Goal: Task Accomplishment & Management: Use online tool/utility

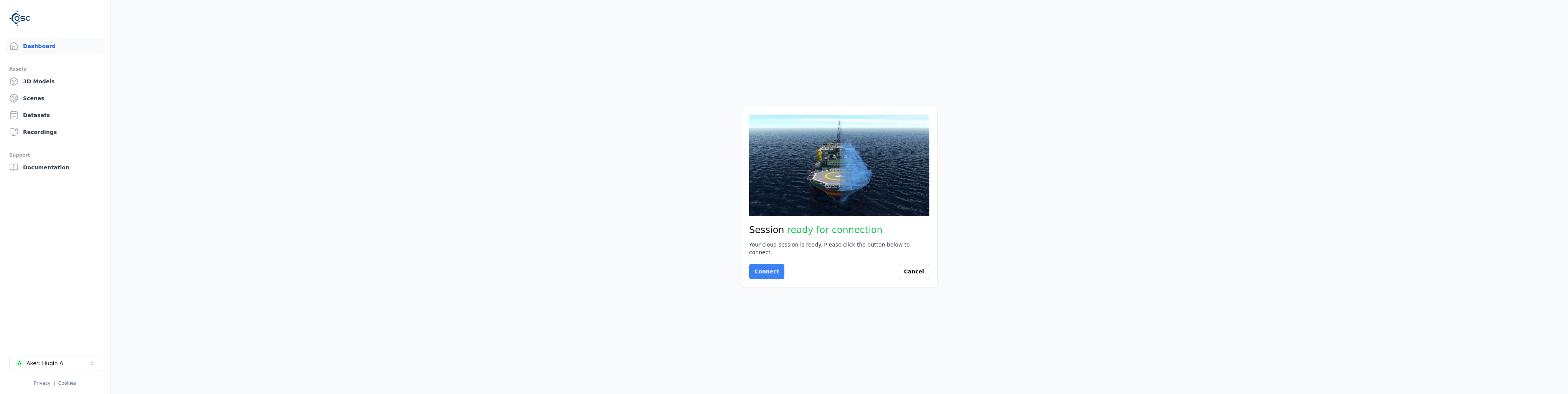
click at [768, 271] on button "Connect" at bounding box center [766, 271] width 35 height 15
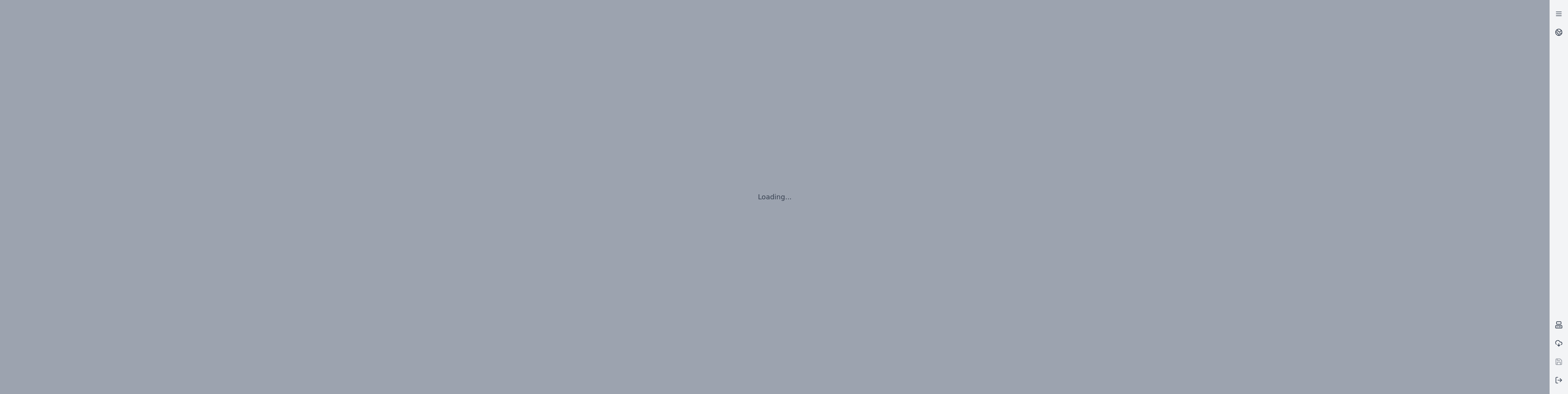
click at [1558, 325] on icon at bounding box center [1558, 324] width 8 height 8
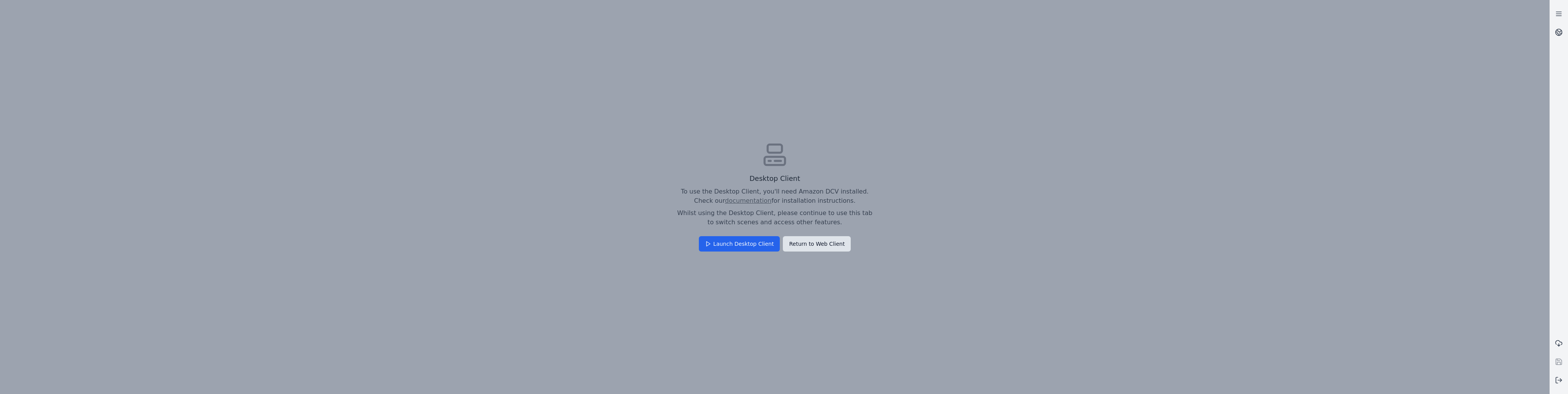
click at [796, 245] on button "Return to Web Client" at bounding box center [816, 243] width 68 height 15
click at [754, 234] on button "Confirm" at bounding box center [758, 238] width 33 height 15
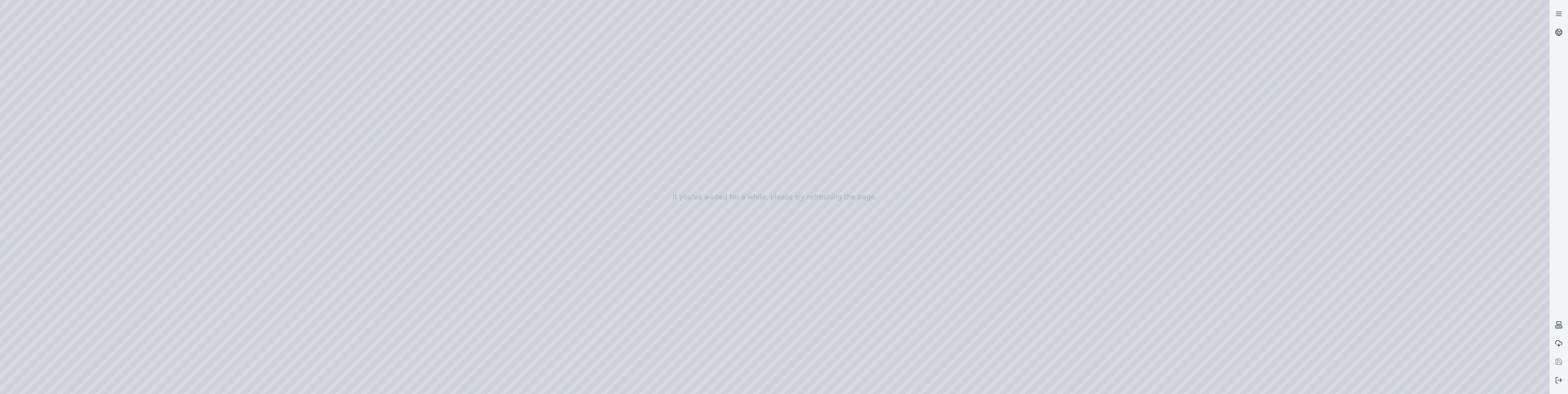
click at [32, 88] on div at bounding box center [774, 197] width 1549 height 394
click at [30, 159] on div at bounding box center [774, 197] width 1549 height 394
click at [37, 114] on div at bounding box center [774, 197] width 1549 height 394
click at [178, 25] on div at bounding box center [774, 197] width 1549 height 394
click at [124, 27] on div at bounding box center [774, 197] width 1549 height 394
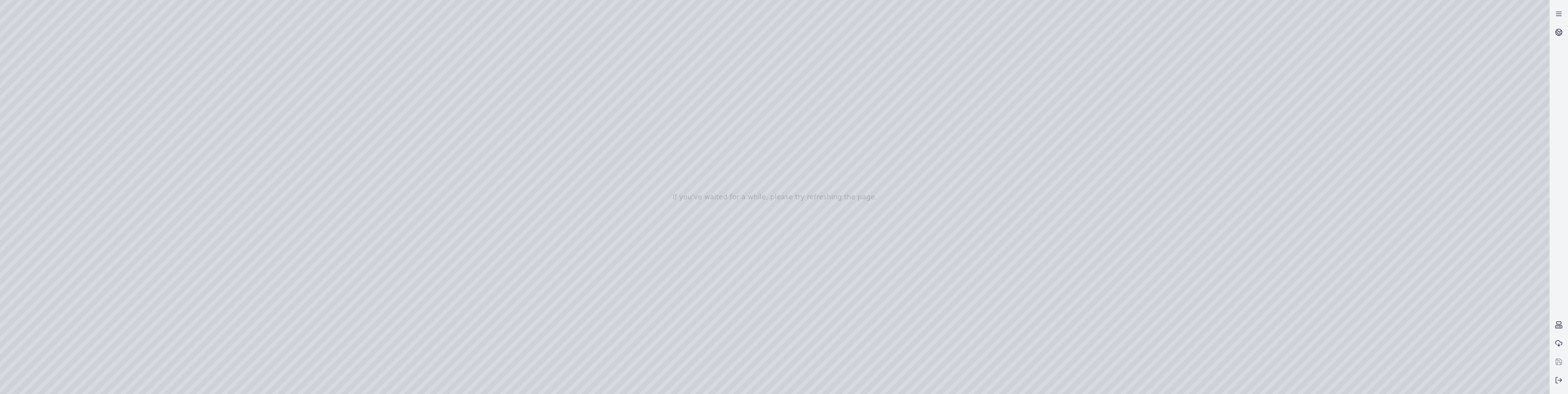
click at [40, 129] on div at bounding box center [774, 197] width 1549 height 394
click at [39, 113] on div at bounding box center [774, 197] width 1549 height 394
click at [1559, 17] on icon at bounding box center [1558, 13] width 8 height 8
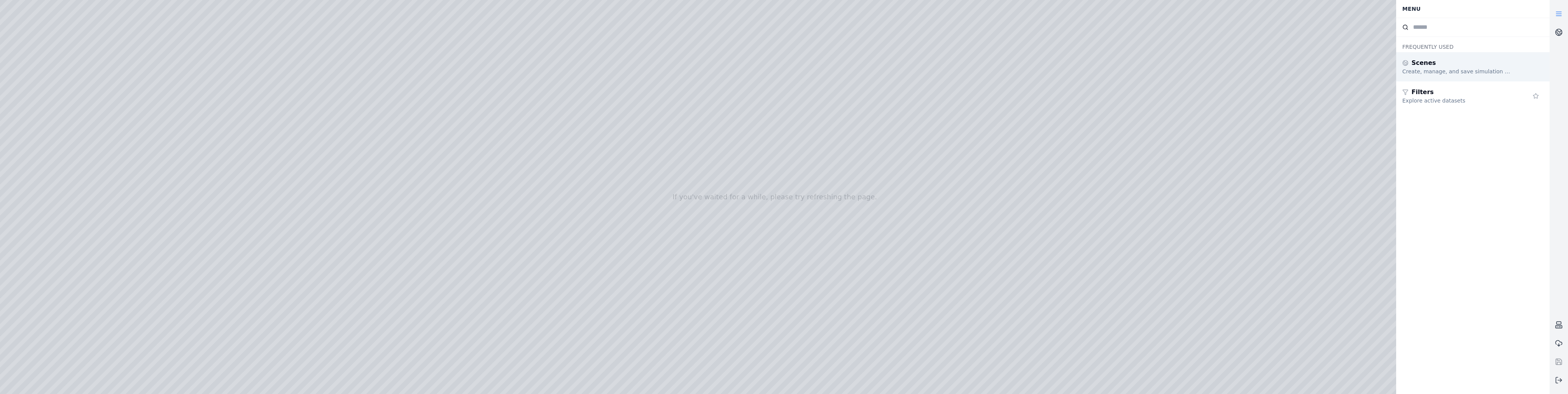
click at [1475, 65] on div "Scenes" at bounding box center [1457, 62] width 111 height 9
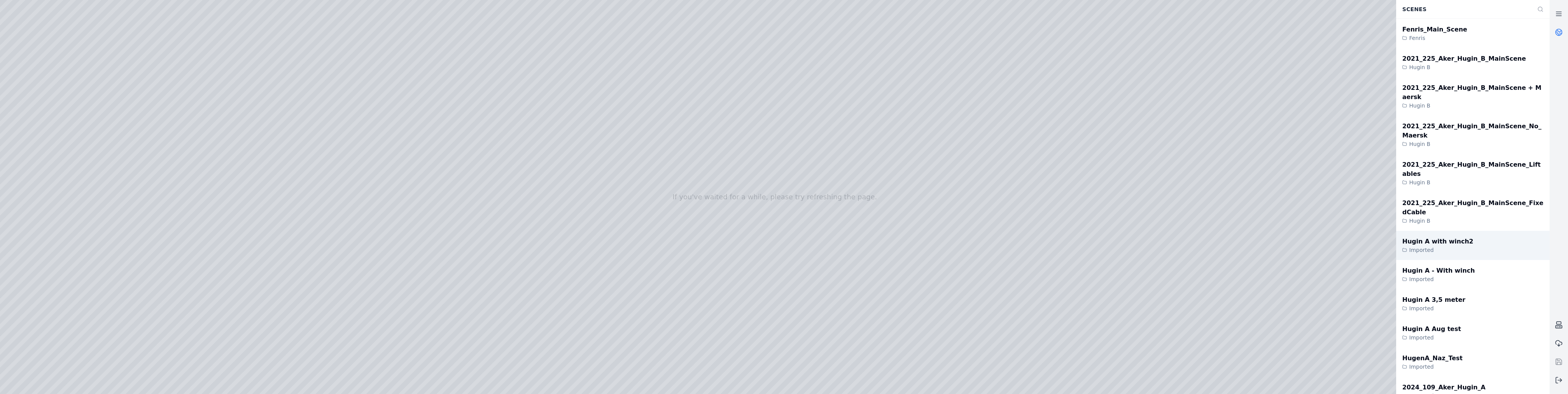
click at [1444, 246] on div "Imported" at bounding box center [1437, 250] width 71 height 8
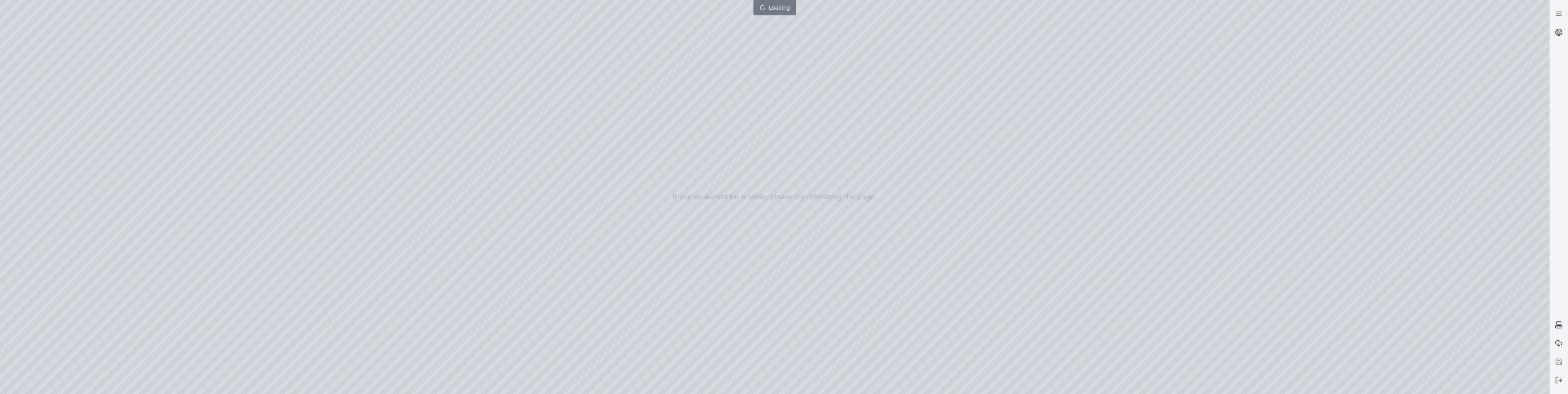
click at [42, 126] on div at bounding box center [774, 197] width 1549 height 394
click at [182, 27] on div at bounding box center [774, 197] width 1549 height 394
click at [37, 96] on div at bounding box center [774, 197] width 1549 height 394
click at [37, 99] on div at bounding box center [774, 197] width 1549 height 394
click at [36, 99] on div at bounding box center [774, 197] width 1549 height 394
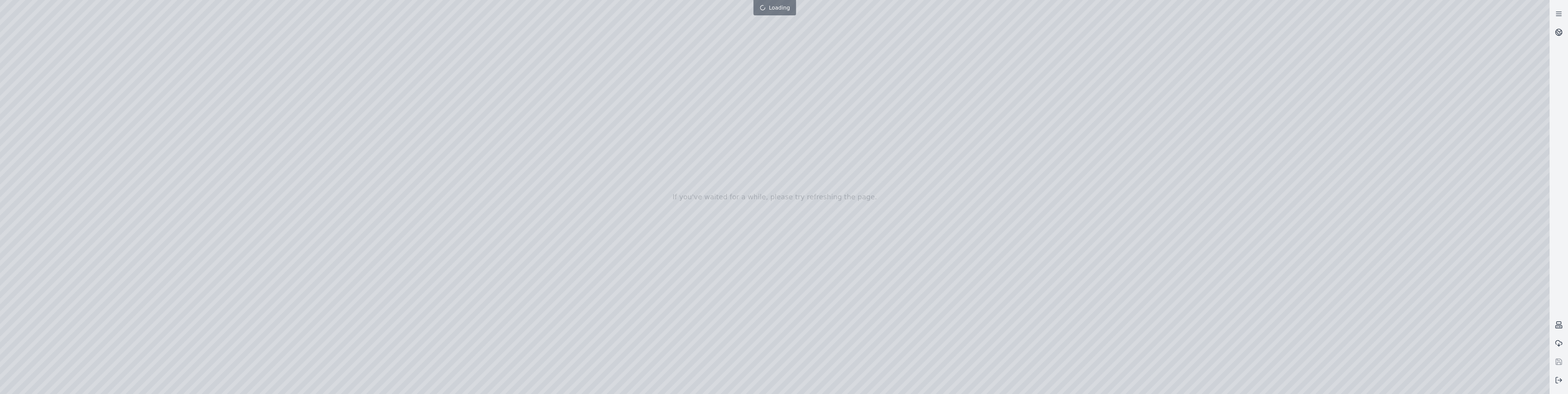
click at [32, 86] on div at bounding box center [774, 197] width 1549 height 394
click at [45, 100] on div at bounding box center [774, 197] width 1549 height 394
click at [44, 154] on div at bounding box center [774, 197] width 1549 height 394
click at [44, 131] on div at bounding box center [774, 197] width 1549 height 394
click at [42, 114] on div at bounding box center [774, 197] width 1549 height 394
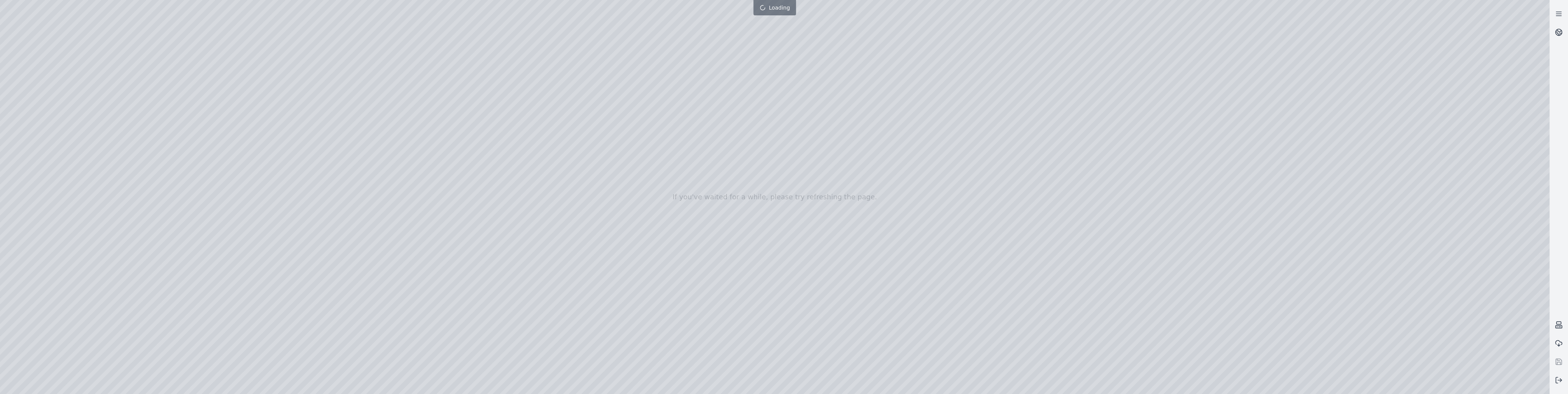
click at [144, 28] on div at bounding box center [774, 197] width 1549 height 394
click at [98, 59] on div at bounding box center [774, 197] width 1549 height 394
click at [75, 25] on div at bounding box center [774, 197] width 1549 height 394
click at [117, 59] on div at bounding box center [774, 197] width 1549 height 394
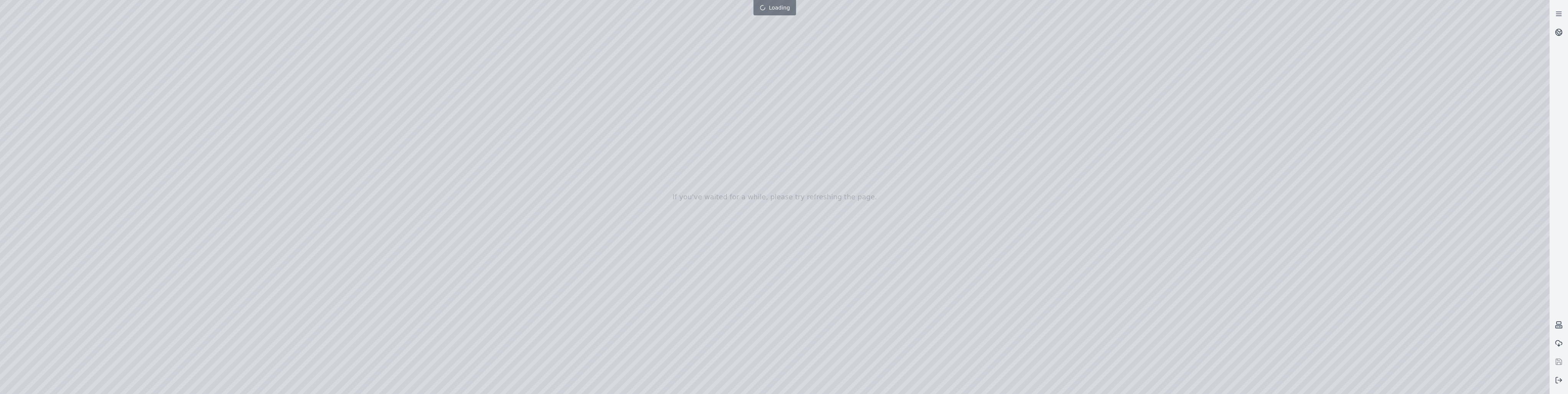
click at [117, 59] on div at bounding box center [774, 197] width 1549 height 394
click at [73, 25] on div at bounding box center [774, 197] width 1549 height 394
click at [46, 129] on div at bounding box center [774, 197] width 1549 height 394
click at [178, 26] on div at bounding box center [774, 197] width 1549 height 394
click at [32, 143] on div at bounding box center [774, 197] width 1549 height 394
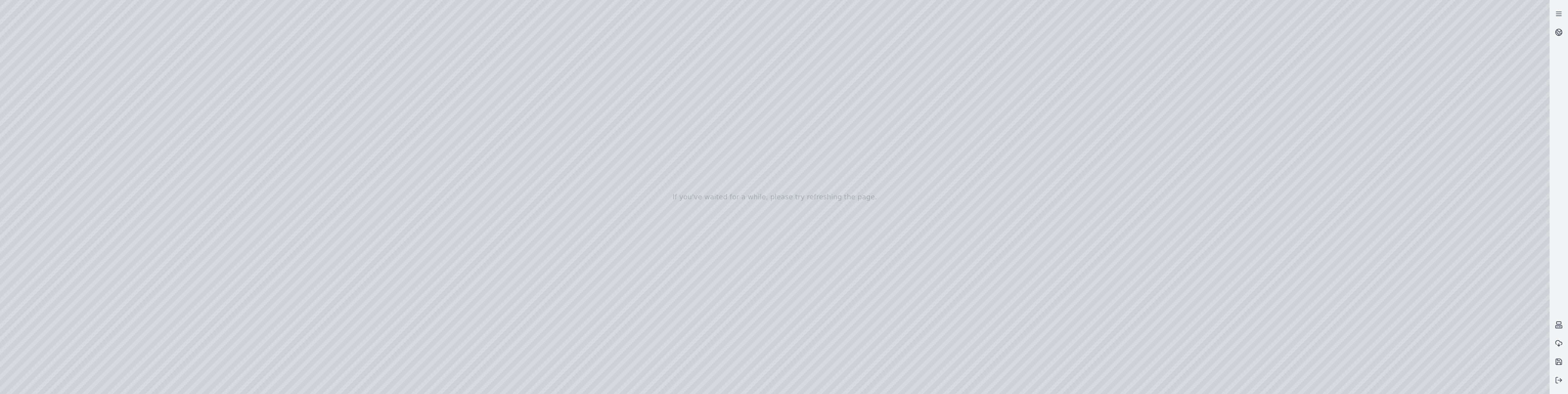
click at [37, 159] on div at bounding box center [774, 197] width 1549 height 394
click at [46, 116] on div at bounding box center [774, 197] width 1549 height 394
click at [33, 102] on div at bounding box center [774, 197] width 1549 height 394
click at [30, 84] on div at bounding box center [774, 197] width 1549 height 394
click at [55, 84] on div at bounding box center [774, 197] width 1549 height 394
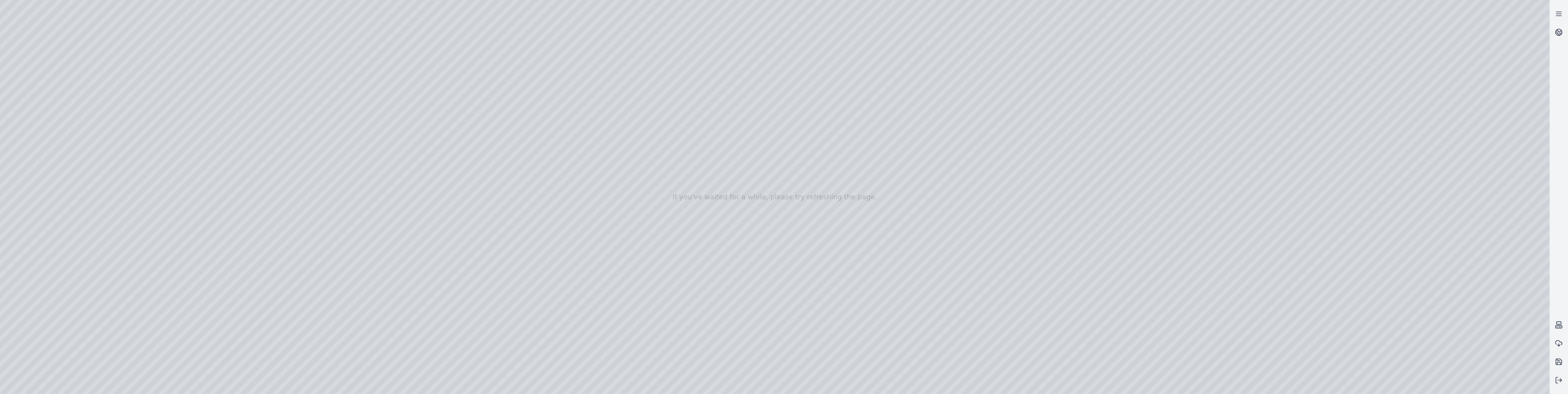
drag, startPoint x: 397, startPoint y: 230, endPoint x: 308, endPoint y: 250, distance: 91.2
drag, startPoint x: 344, startPoint y: 250, endPoint x: 321, endPoint y: 252, distance: 23.1
drag, startPoint x: 341, startPoint y: 243, endPoint x: 912, endPoint y: 413, distance: 595.8
drag, startPoint x: 486, startPoint y: 229, endPoint x: 615, endPoint y: 300, distance: 147.2
click at [37, 82] on div at bounding box center [774, 197] width 1549 height 394
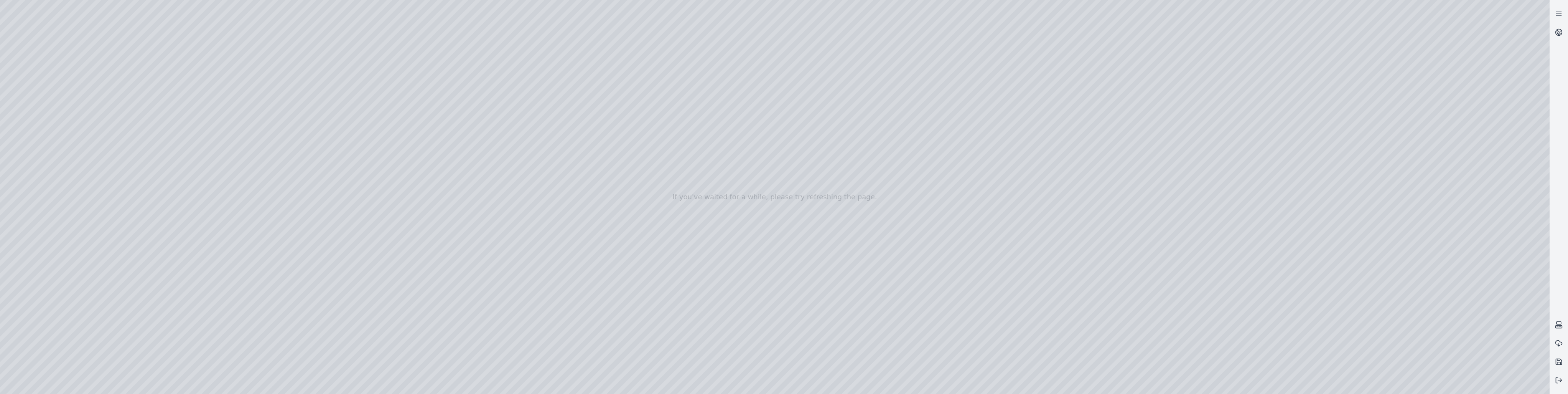
click at [43, 158] on div at bounding box center [774, 197] width 1549 height 394
click at [47, 114] on div at bounding box center [774, 197] width 1549 height 394
click at [35, 115] on div at bounding box center [774, 197] width 1549 height 394
click at [182, 26] on div at bounding box center [774, 197] width 1549 height 394
click at [160, 202] on div at bounding box center [774, 197] width 1549 height 394
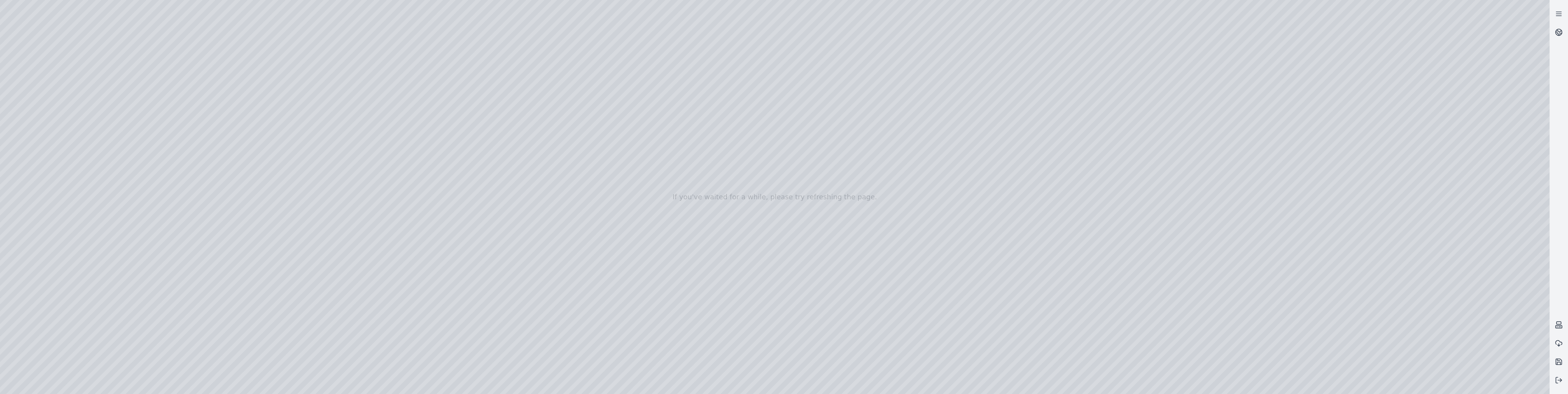
click at [160, 202] on div at bounding box center [774, 197] width 1549 height 394
click at [89, 55] on div at bounding box center [774, 197] width 1549 height 394
click at [77, 26] on div at bounding box center [774, 197] width 1549 height 394
click at [123, 55] on div at bounding box center [774, 197] width 1549 height 394
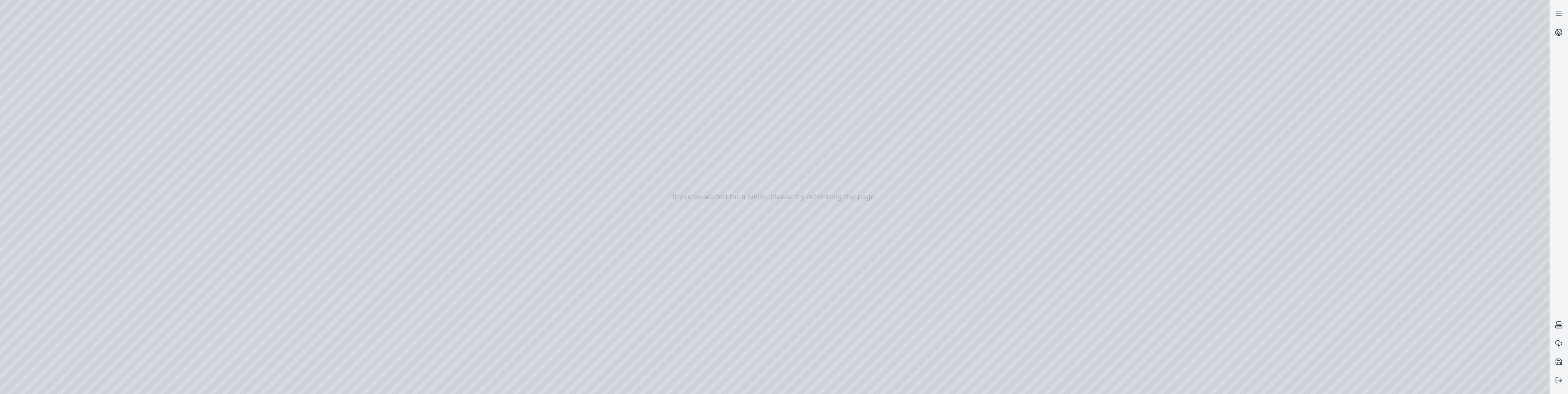
click at [76, 26] on div at bounding box center [774, 197] width 1549 height 394
click at [77, 26] on div at bounding box center [774, 197] width 1549 height 394
click at [124, 199] on div at bounding box center [774, 197] width 1549 height 394
click at [76, 27] on div at bounding box center [774, 197] width 1549 height 394
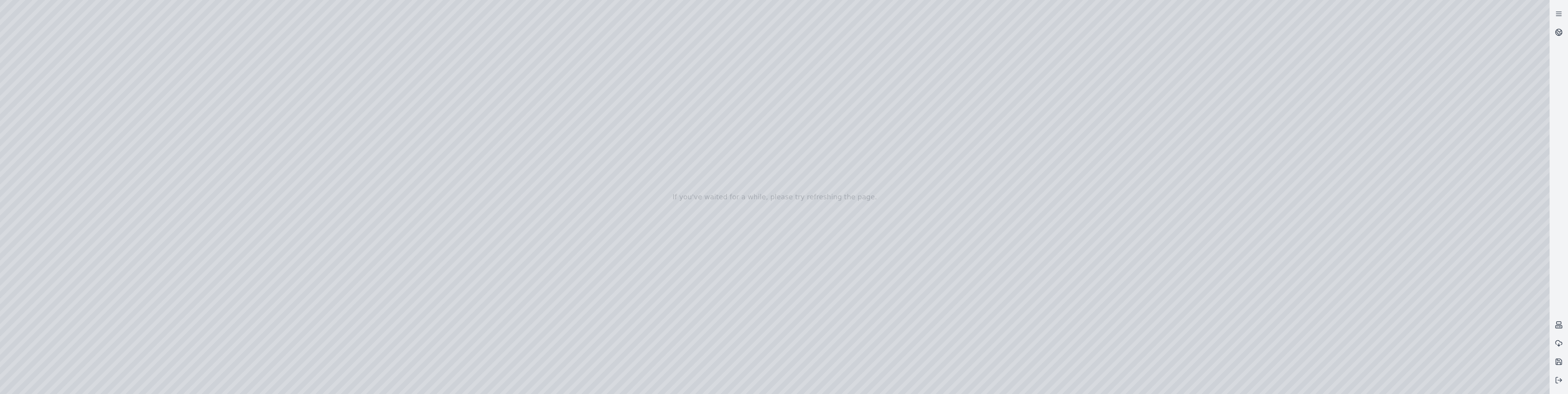
click at [89, 138] on div at bounding box center [774, 197] width 1549 height 394
click at [75, 27] on div at bounding box center [774, 197] width 1549 height 394
click at [93, 199] on div at bounding box center [774, 197] width 1549 height 394
drag, startPoint x: 122, startPoint y: 196, endPoint x: 377, endPoint y: 207, distance: 255.2
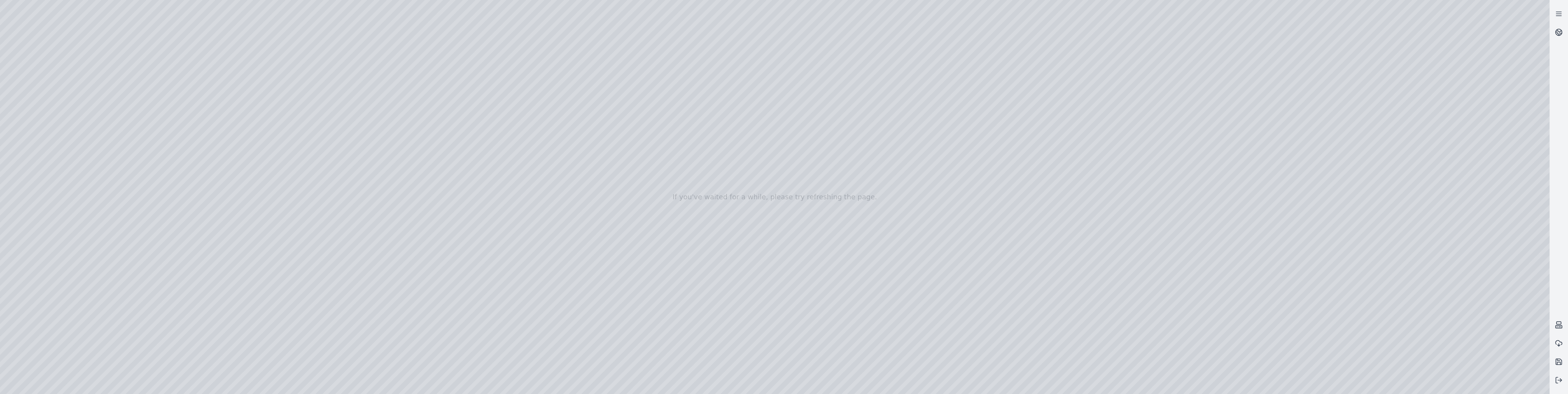
click at [377, 207] on div at bounding box center [774, 197] width 1549 height 394
drag, startPoint x: 134, startPoint y: 328, endPoint x: 720, endPoint y: 211, distance: 597.6
click at [720, 211] on div at bounding box center [774, 197] width 1549 height 394
click at [161, 308] on div at bounding box center [774, 197] width 1549 height 394
drag, startPoint x: 162, startPoint y: 303, endPoint x: 1057, endPoint y: 237, distance: 897.4
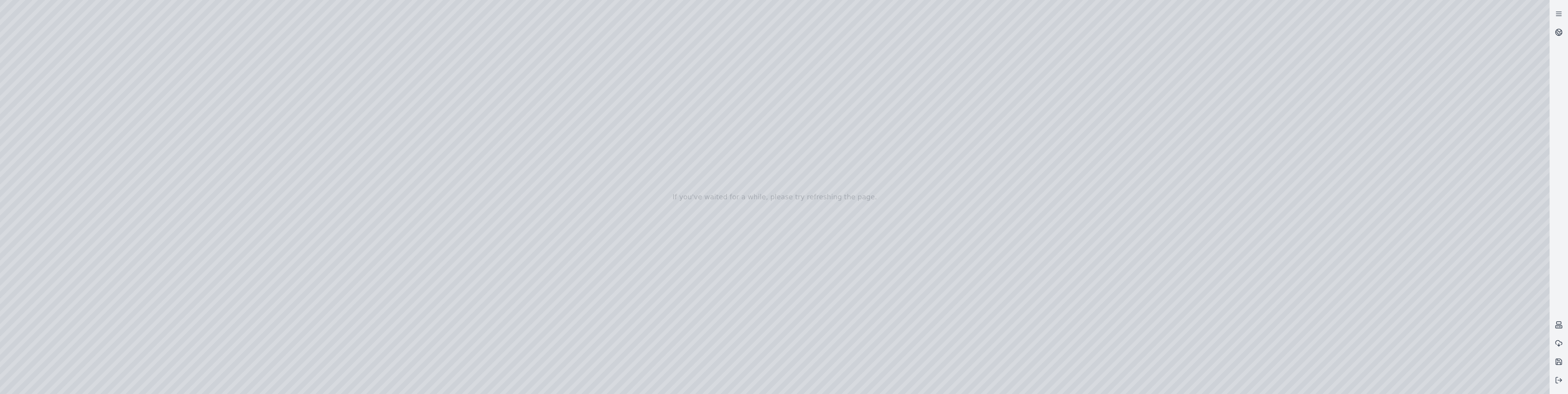
click at [1057, 237] on div at bounding box center [774, 197] width 1549 height 394
click at [872, 263] on div at bounding box center [774, 197] width 1549 height 394
click at [133, 295] on div at bounding box center [774, 197] width 1549 height 394
drag, startPoint x: 123, startPoint y: 297, endPoint x: 1312, endPoint y: 254, distance: 1189.8
click at [1312, 254] on div at bounding box center [774, 197] width 1549 height 394
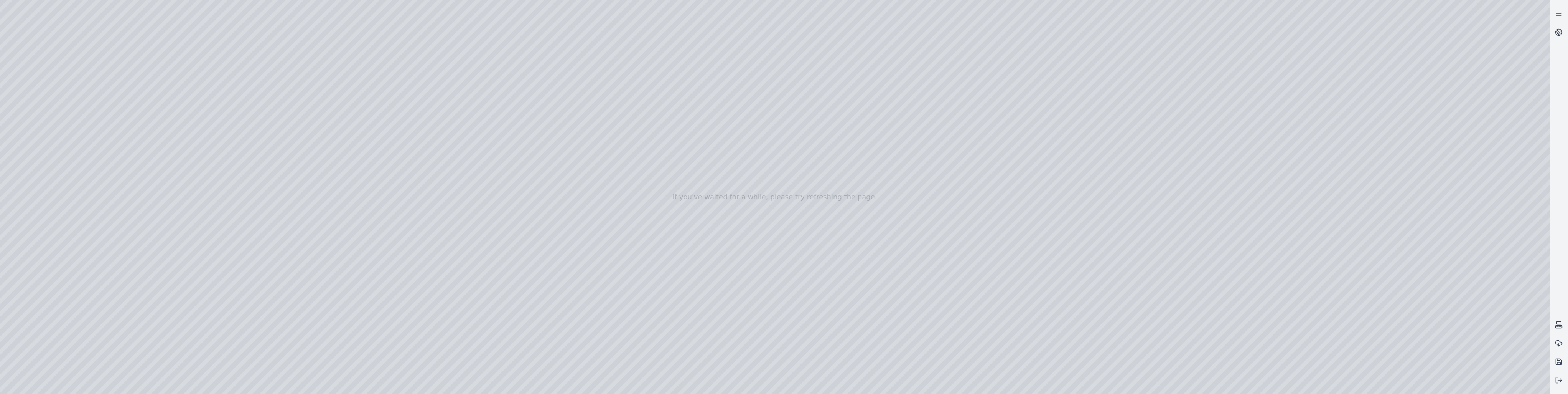
drag, startPoint x: 1164, startPoint y: 261, endPoint x: 1133, endPoint y: 268, distance: 31.8
click at [950, 228] on div at bounding box center [774, 197] width 1549 height 394
drag, startPoint x: 960, startPoint y: 247, endPoint x: 864, endPoint y: 107, distance: 169.8
click at [864, 107] on div at bounding box center [774, 197] width 1549 height 394
click at [770, 357] on div at bounding box center [774, 197] width 1549 height 394
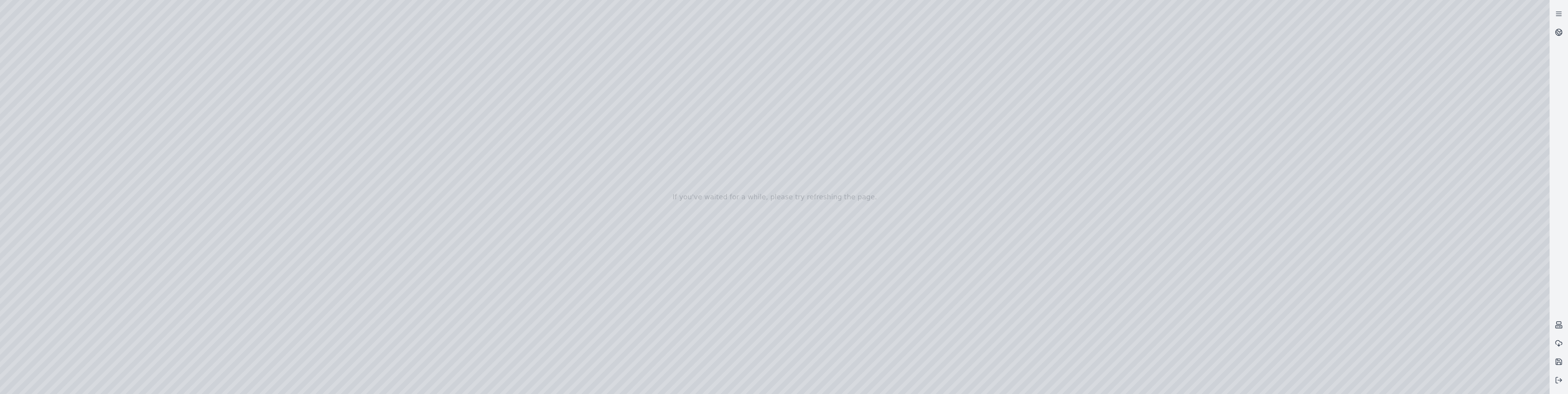
drag, startPoint x: 566, startPoint y: 220, endPoint x: 177, endPoint y: 165, distance: 392.9
drag, startPoint x: 443, startPoint y: 151, endPoint x: 463, endPoint y: 229, distance: 80.5
drag, startPoint x: 606, startPoint y: 348, endPoint x: 565, endPoint y: 216, distance: 138.2
click at [1289, 384] on div at bounding box center [774, 197] width 1549 height 394
drag, startPoint x: 836, startPoint y: 304, endPoint x: 843, endPoint y: 214, distance: 90.3
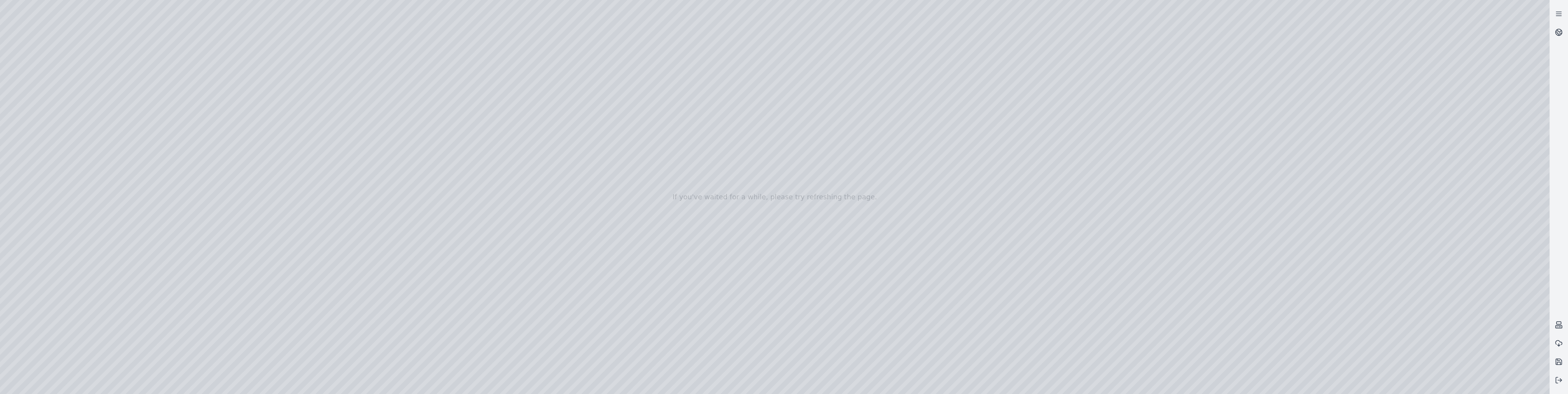
click at [79, 165] on div at bounding box center [774, 197] width 1549 height 394
drag, startPoint x: 82, startPoint y: 165, endPoint x: 499, endPoint y: 310, distance: 441.5
click at [499, 310] on div at bounding box center [774, 197] width 1549 height 394
drag, startPoint x: 774, startPoint y: 153, endPoint x: 830, endPoint y: 124, distance: 63.1
click at [768, 357] on div at bounding box center [774, 197] width 1549 height 394
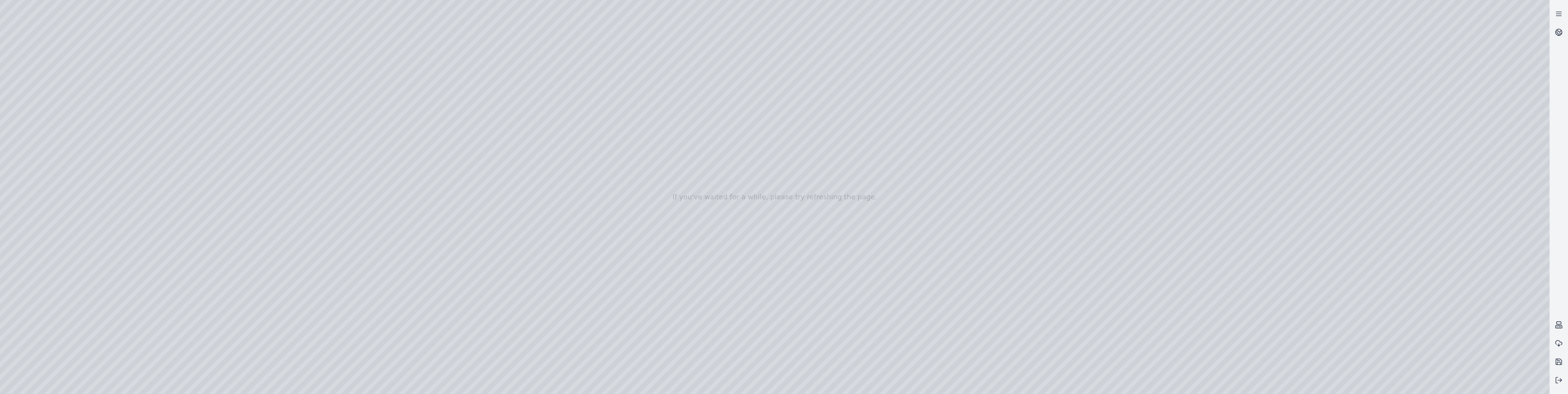
click at [95, 196] on div at bounding box center [774, 197] width 1549 height 394
